Goal: Find specific page/section: Find specific page/section

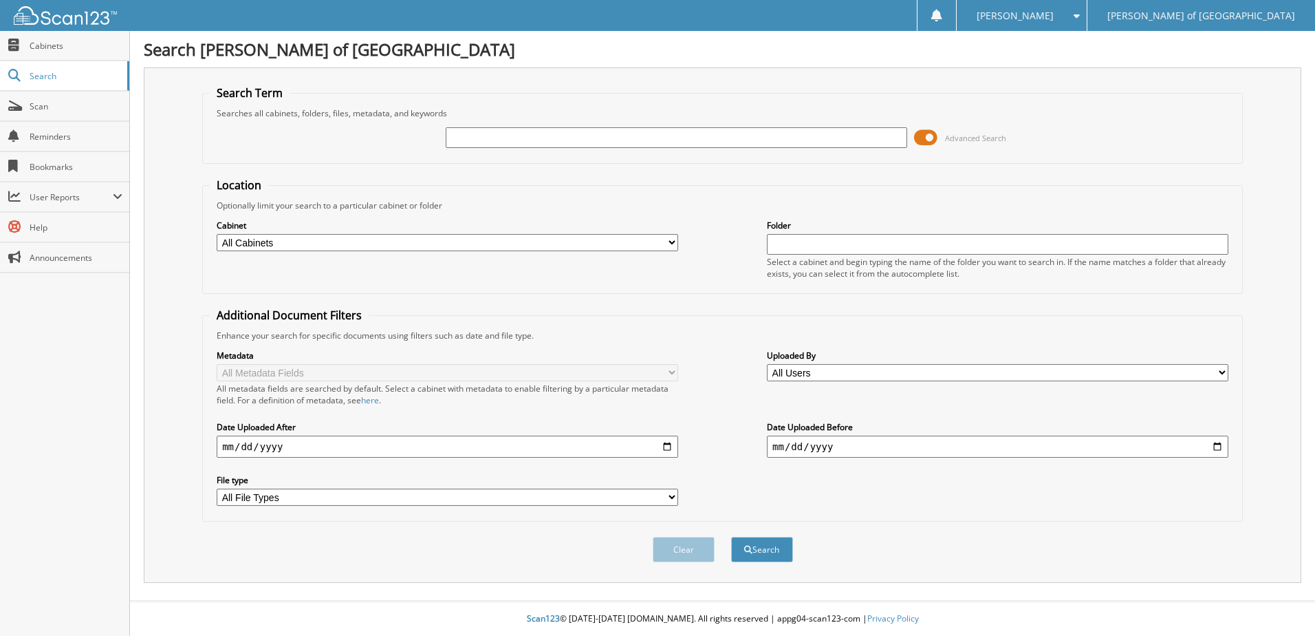
click at [637, 136] on input "text" at bounding box center [677, 137] width 462 height 21
type input "242157"
click at [731, 537] on button "Search" at bounding box center [762, 549] width 62 height 25
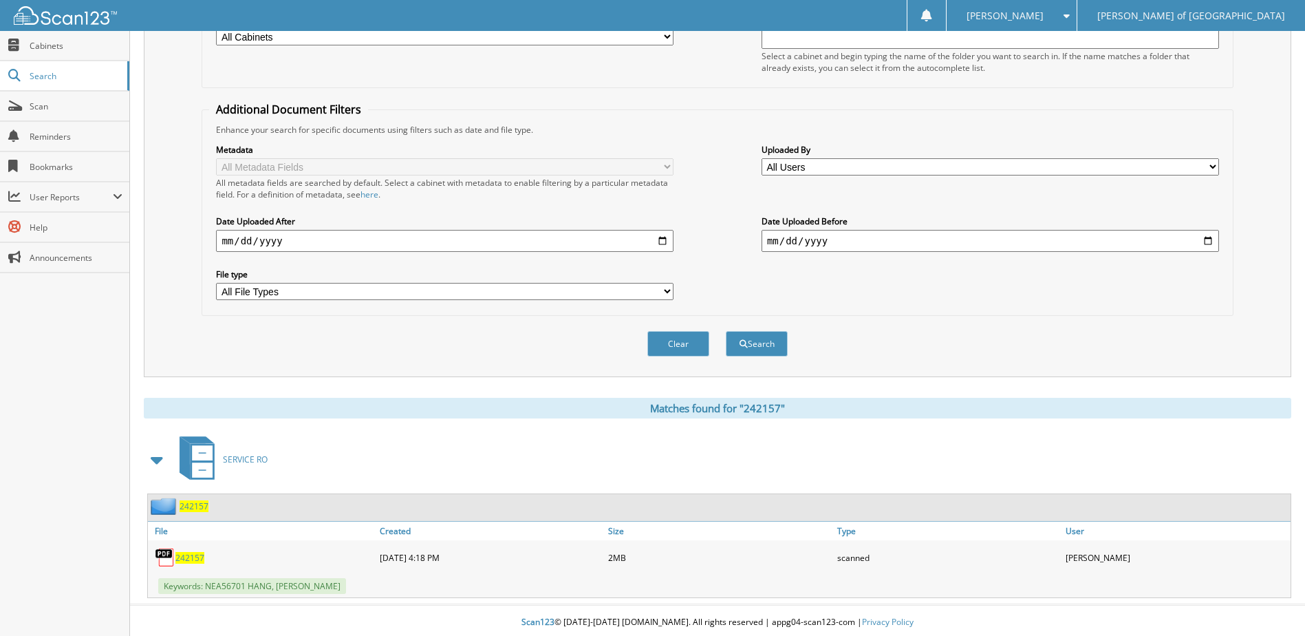
scroll to position [210, 0]
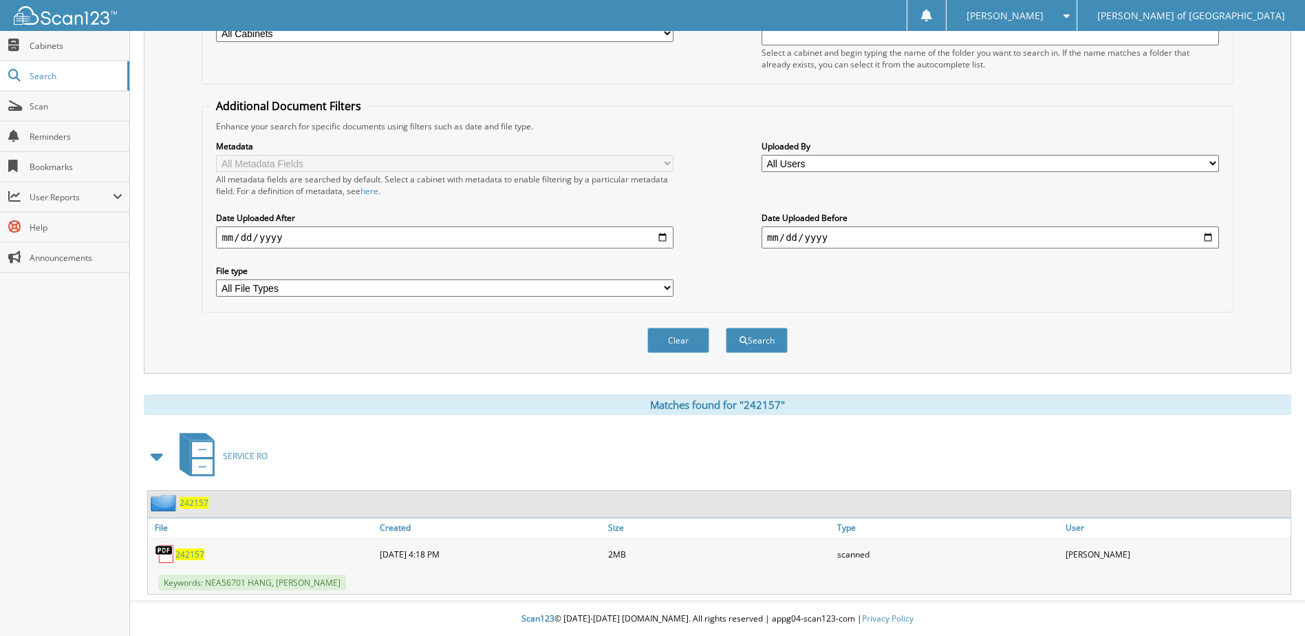
click at [182, 503] on span "242157" at bounding box center [194, 503] width 29 height 12
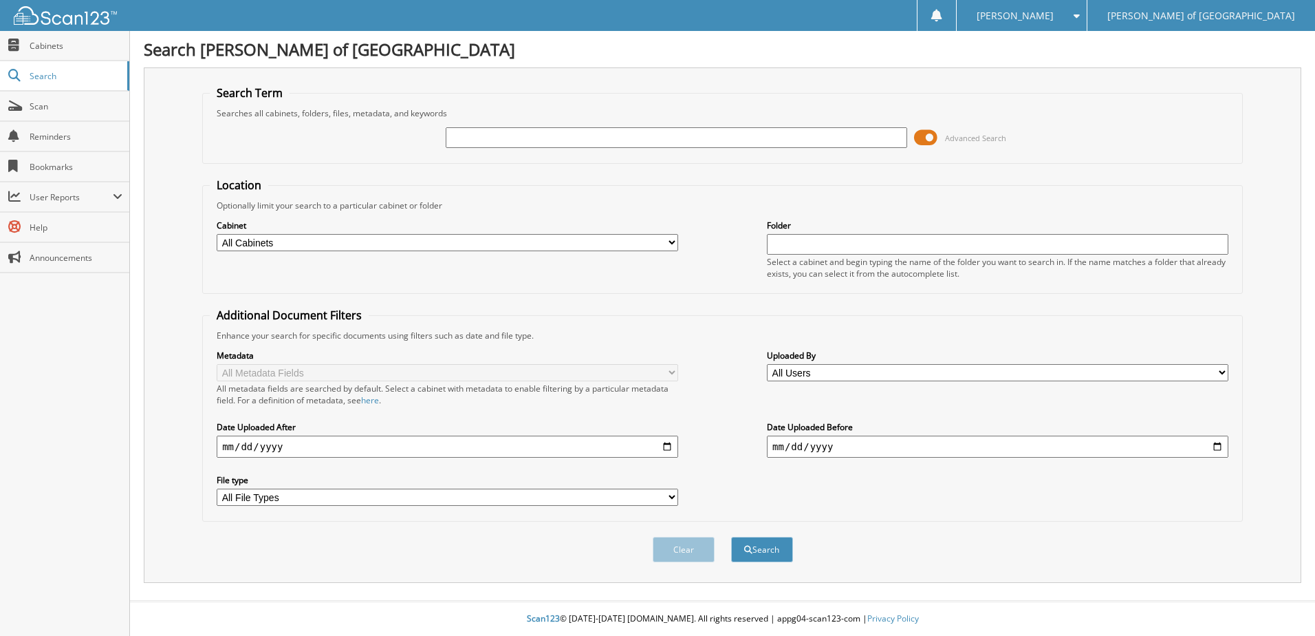
click at [669, 141] on input "text" at bounding box center [677, 137] width 462 height 21
type input "242156"
click at [731, 537] on button "Search" at bounding box center [762, 549] width 62 height 25
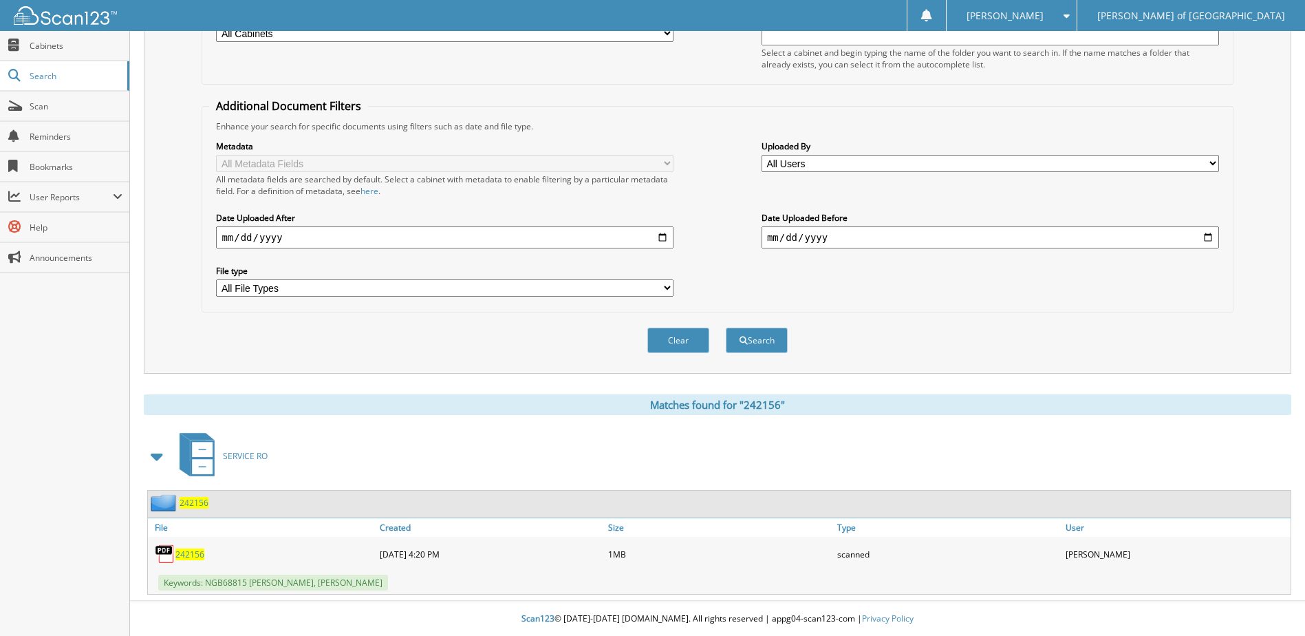
scroll to position [210, 0]
click at [191, 503] on span "242156" at bounding box center [194, 503] width 29 height 12
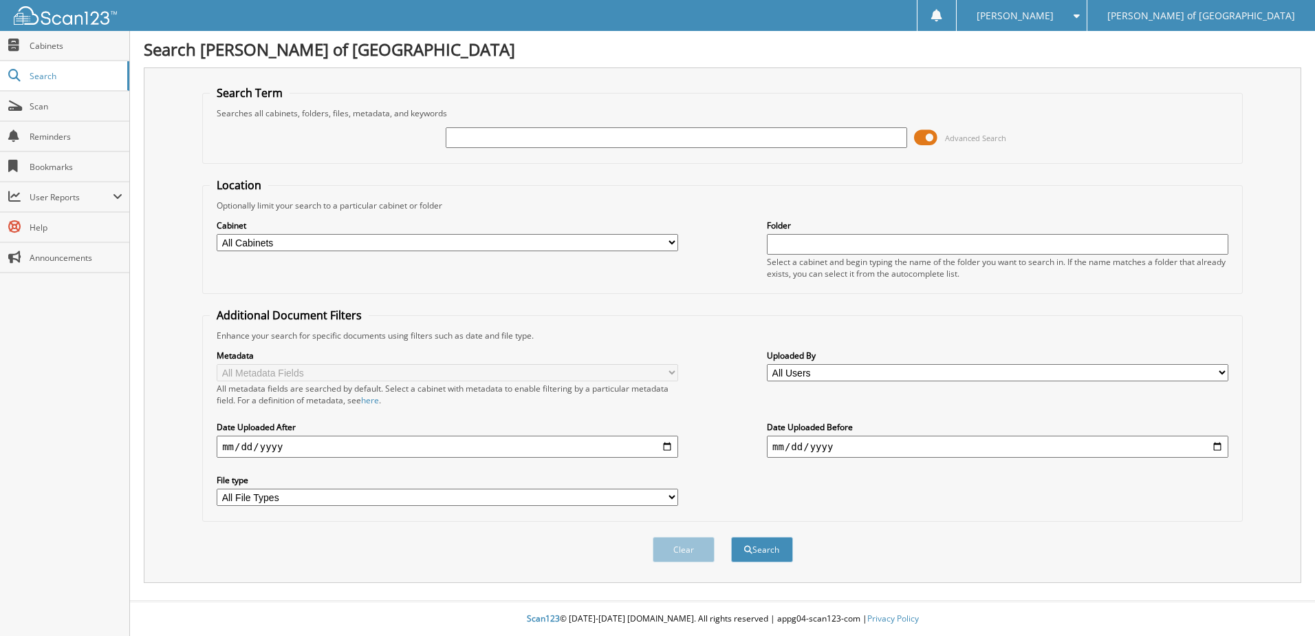
click at [508, 144] on input "text" at bounding box center [677, 137] width 462 height 21
type input "242084"
click at [731, 537] on button "Search" at bounding box center [762, 549] width 62 height 25
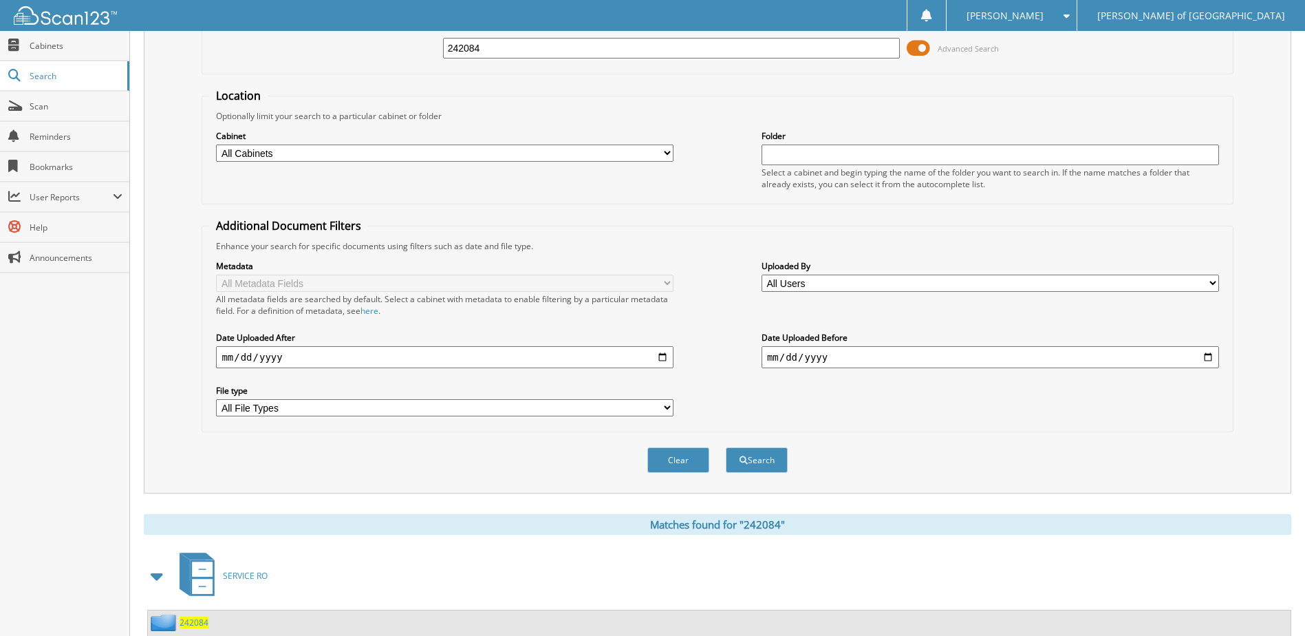
scroll to position [210, 0]
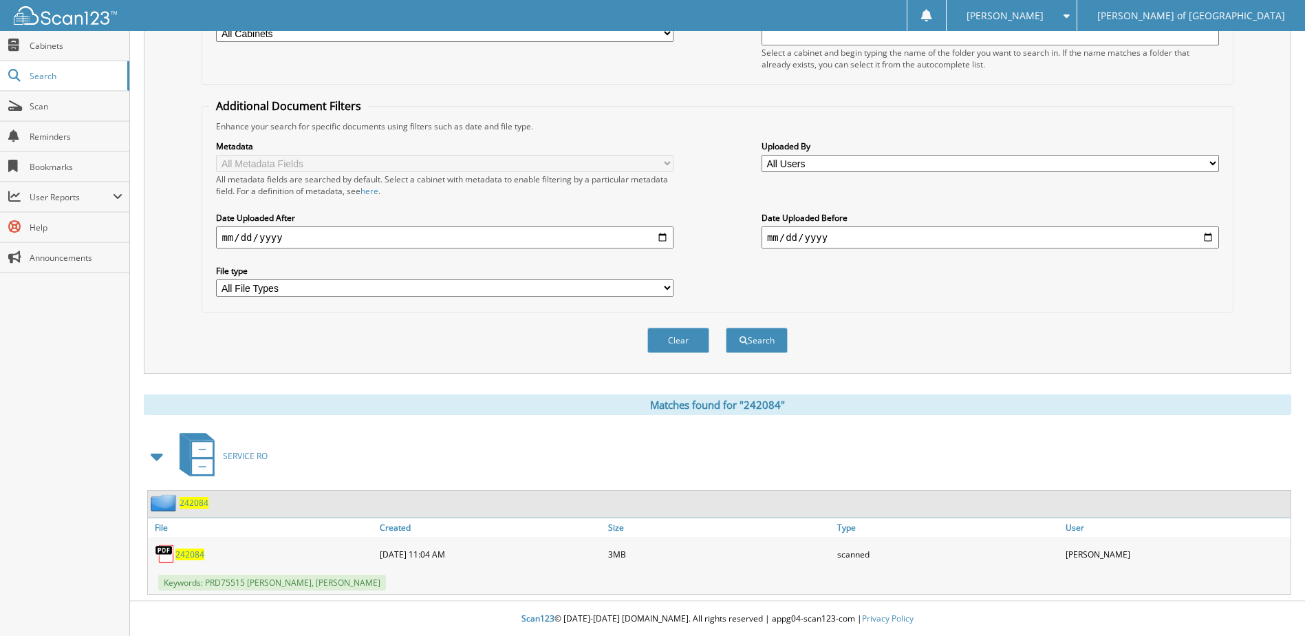
click at [194, 501] on span "242084" at bounding box center [194, 503] width 29 height 12
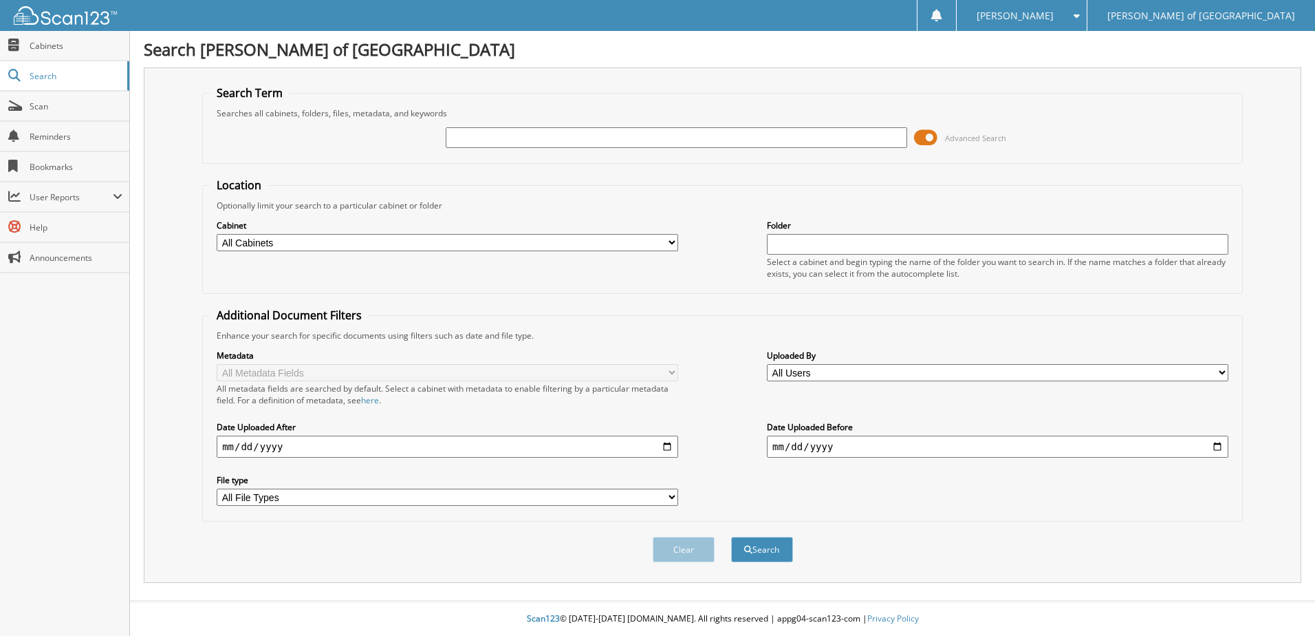
click at [552, 134] on input "text" at bounding box center [677, 137] width 462 height 21
type input "24184"
click at [731, 537] on button "Search" at bounding box center [762, 549] width 62 height 25
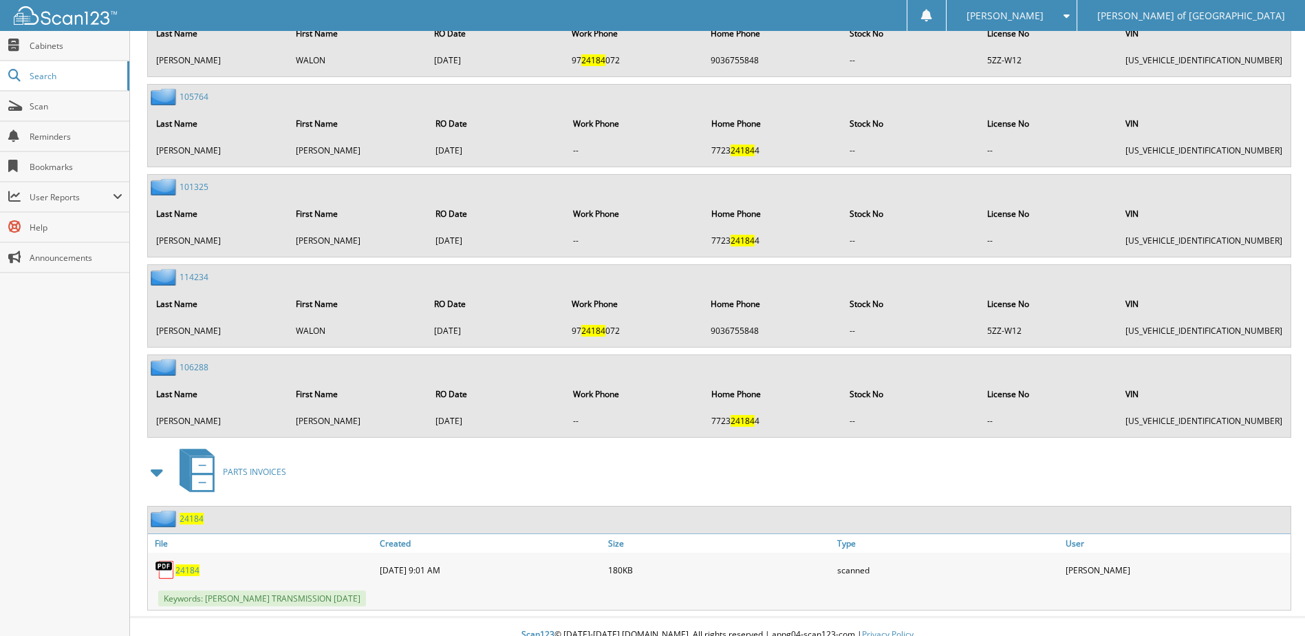
scroll to position [2561, 0]
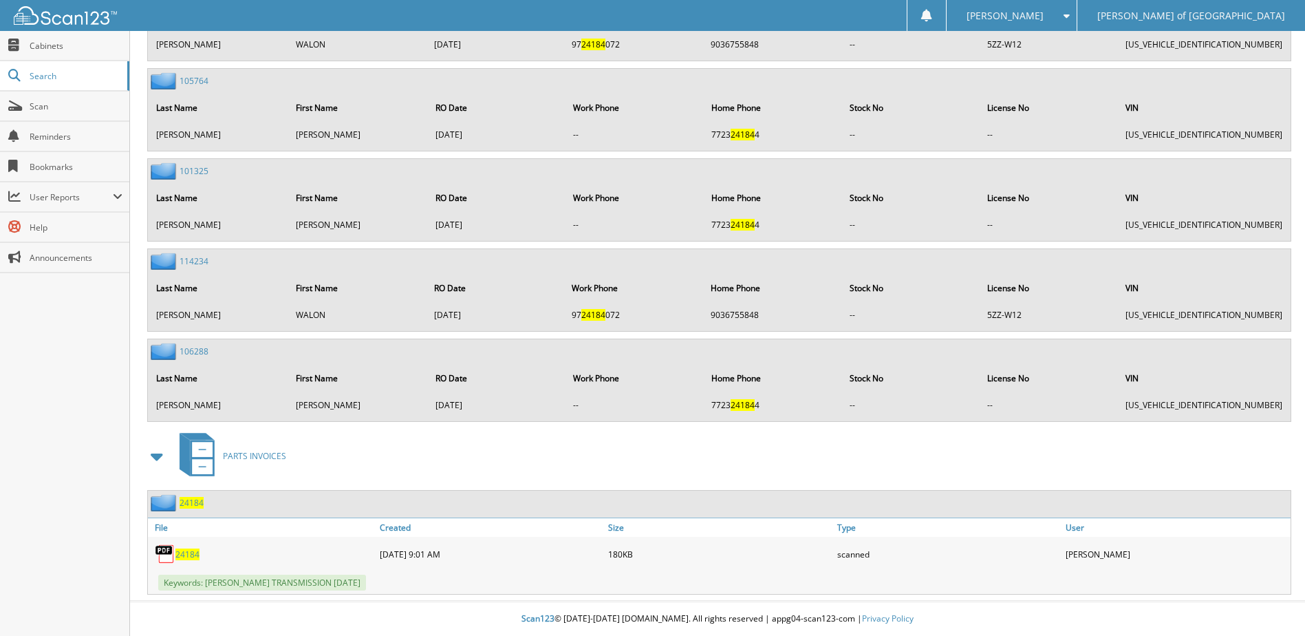
click at [186, 506] on span "24184" at bounding box center [192, 503] width 24 height 12
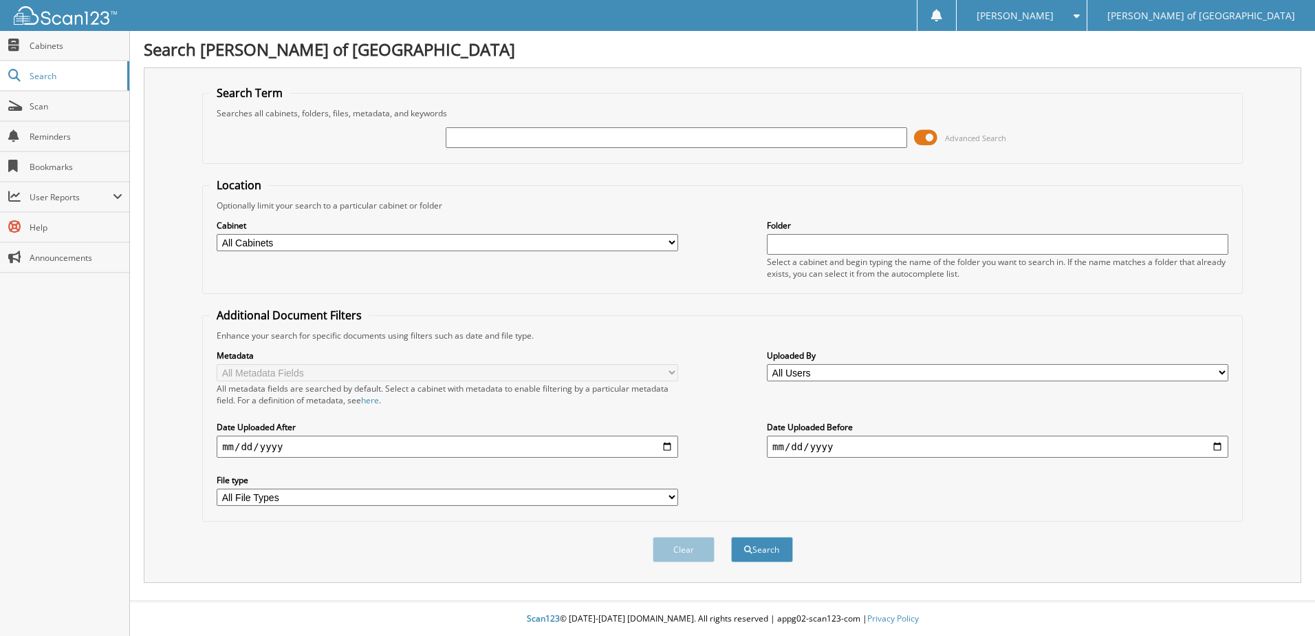
click at [658, 140] on input "text" at bounding box center [677, 137] width 462 height 21
type input "242211"
click at [731, 537] on button "Search" at bounding box center [762, 549] width 62 height 25
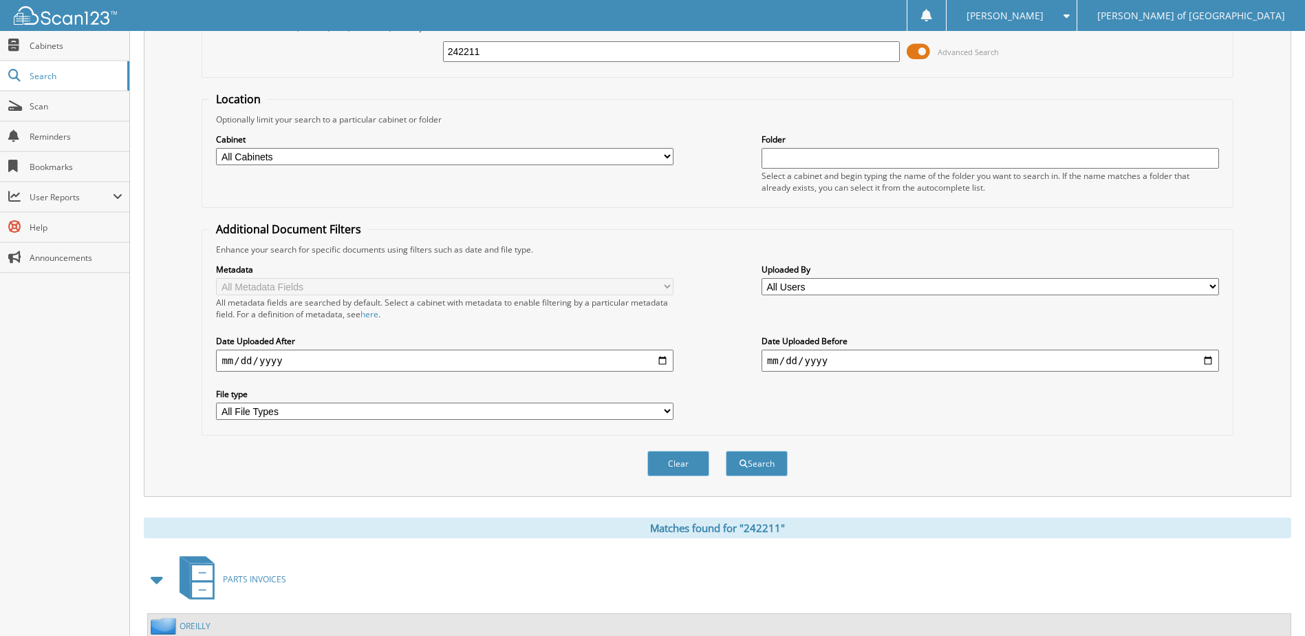
scroll to position [382, 0]
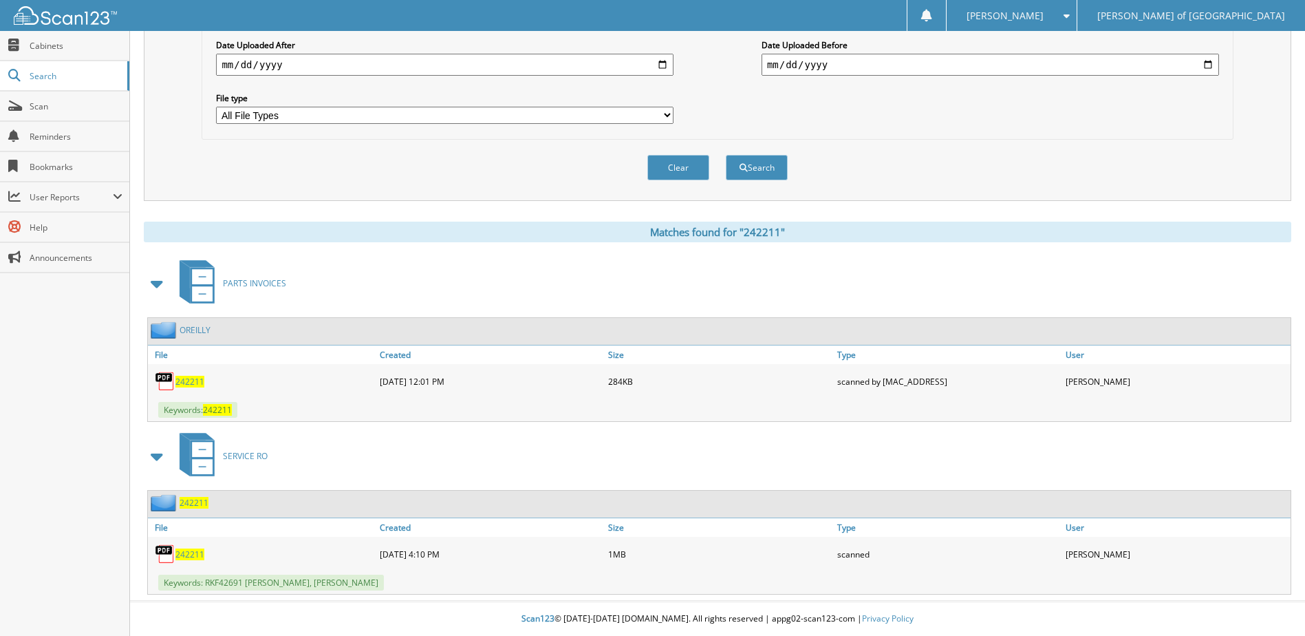
click at [191, 506] on span "242211" at bounding box center [194, 503] width 29 height 12
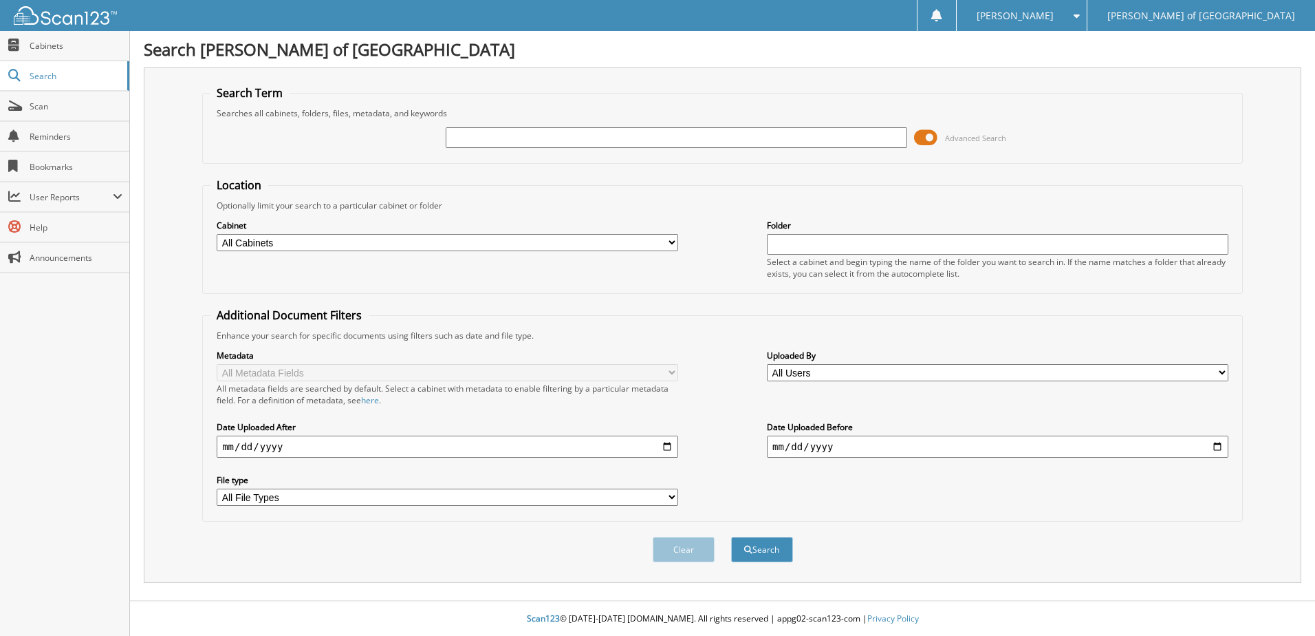
click at [559, 141] on input "text" at bounding box center [677, 137] width 462 height 21
type input "242194"
click at [731, 537] on button "Search" at bounding box center [762, 549] width 62 height 25
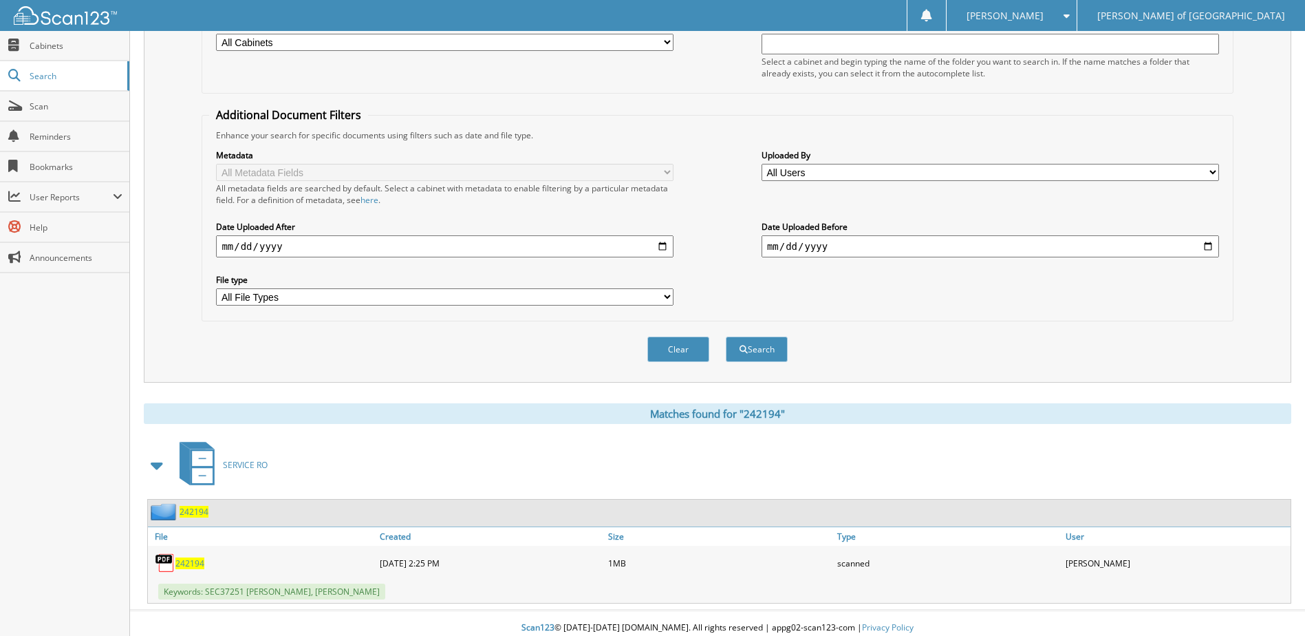
scroll to position [210, 0]
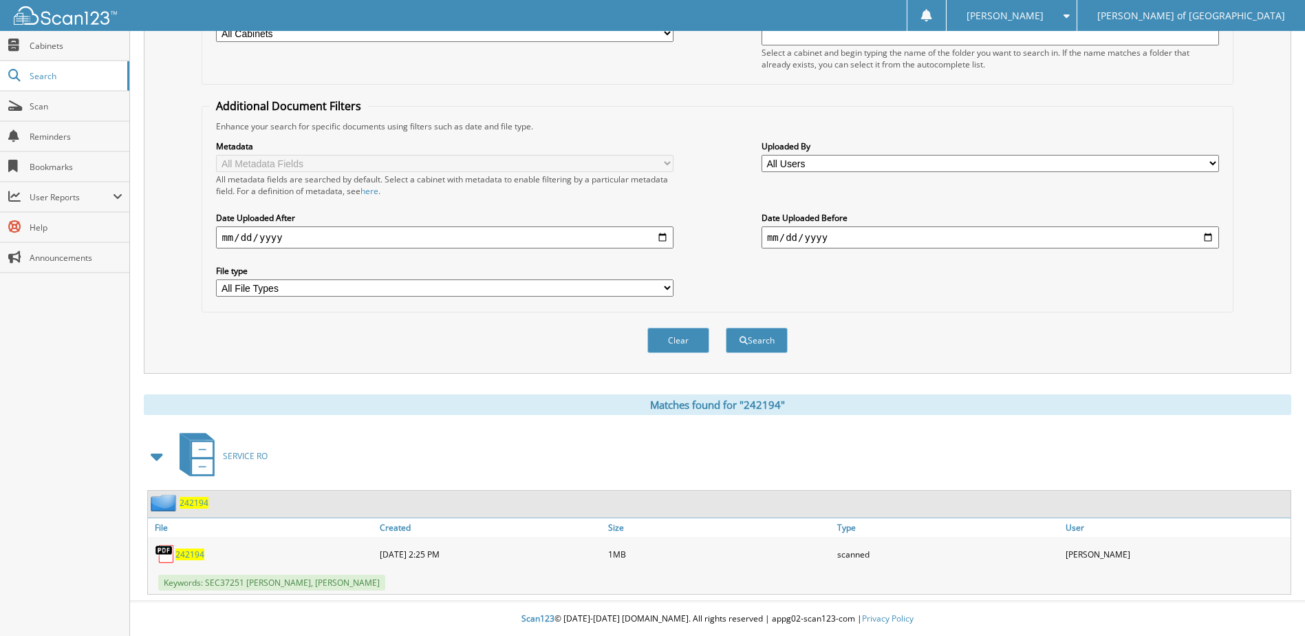
click at [189, 503] on span "242194" at bounding box center [194, 503] width 29 height 12
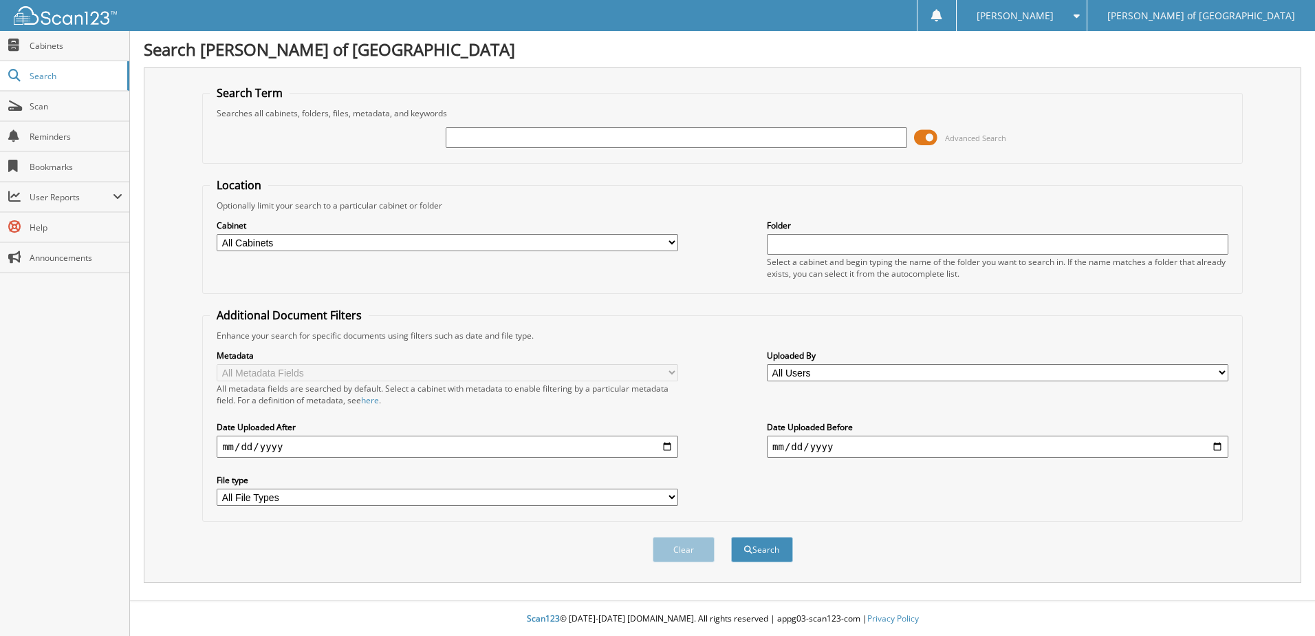
click at [656, 141] on input "text" at bounding box center [677, 137] width 462 height 21
type input "241996"
click at [731, 537] on button "Search" at bounding box center [762, 549] width 62 height 25
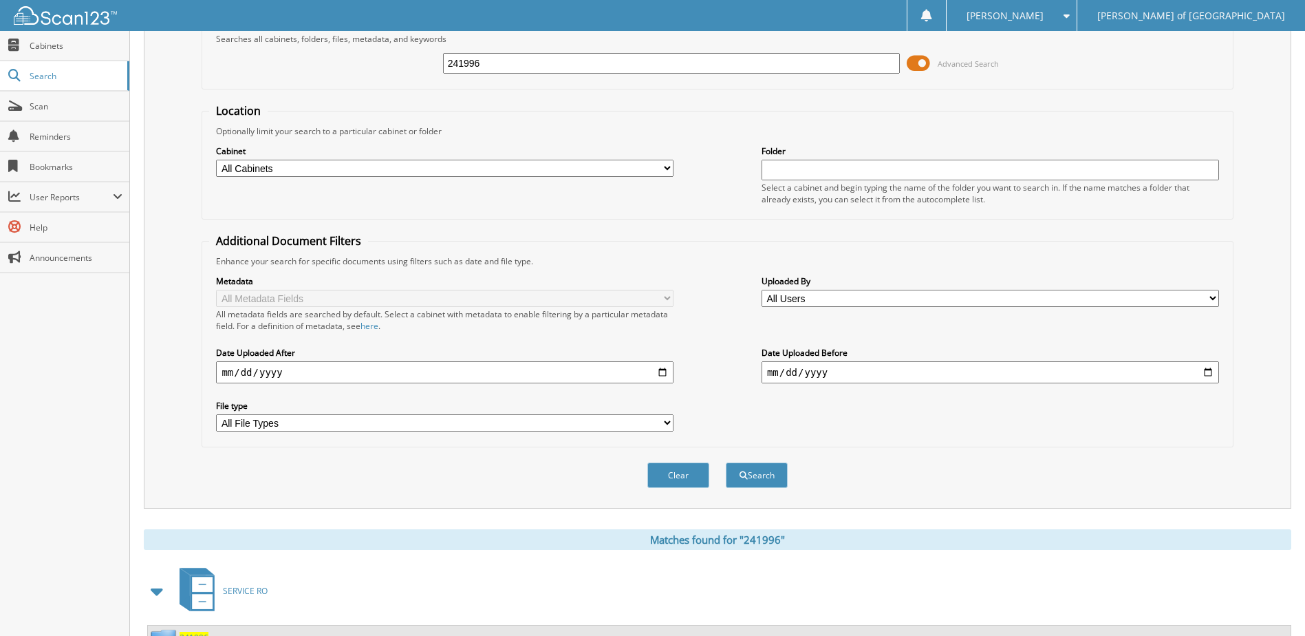
scroll to position [210, 0]
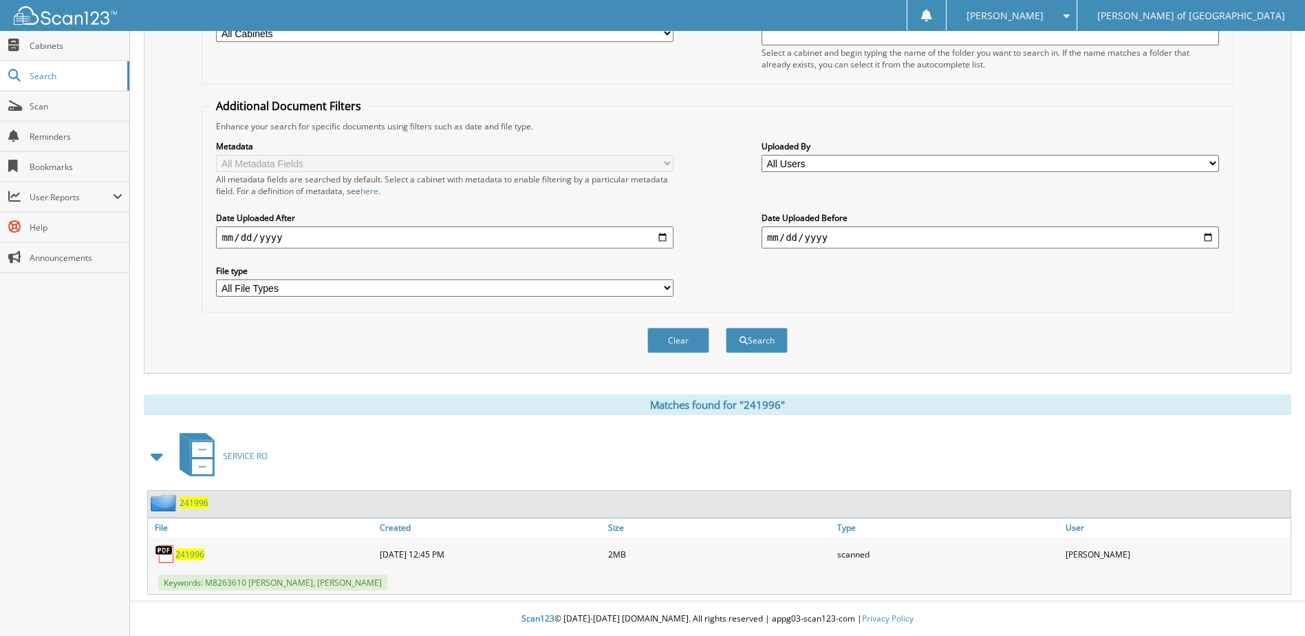
click at [199, 503] on span "241996" at bounding box center [194, 503] width 29 height 12
